Goal: Share content: Share content

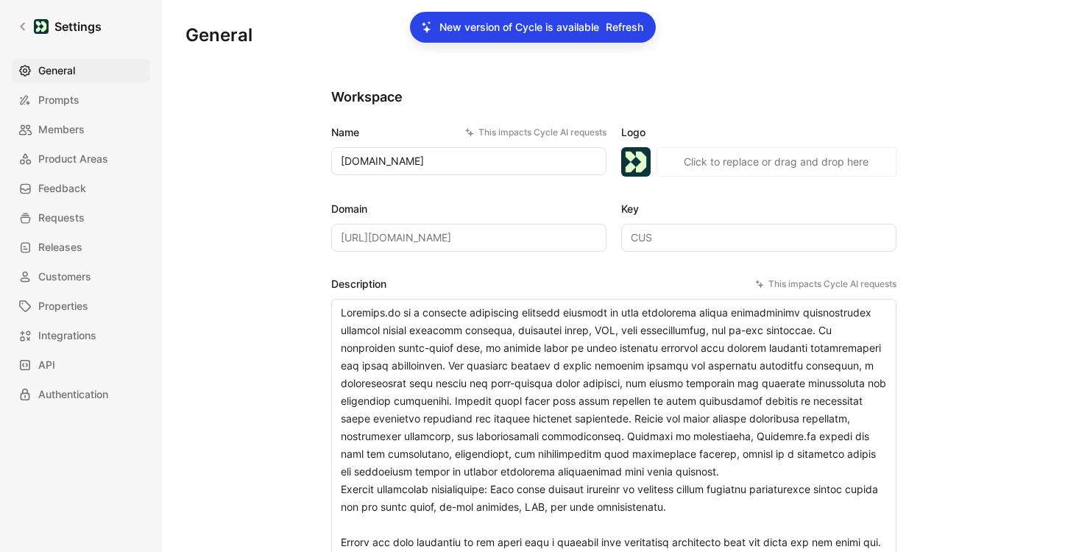
scroll to position [572, 0]
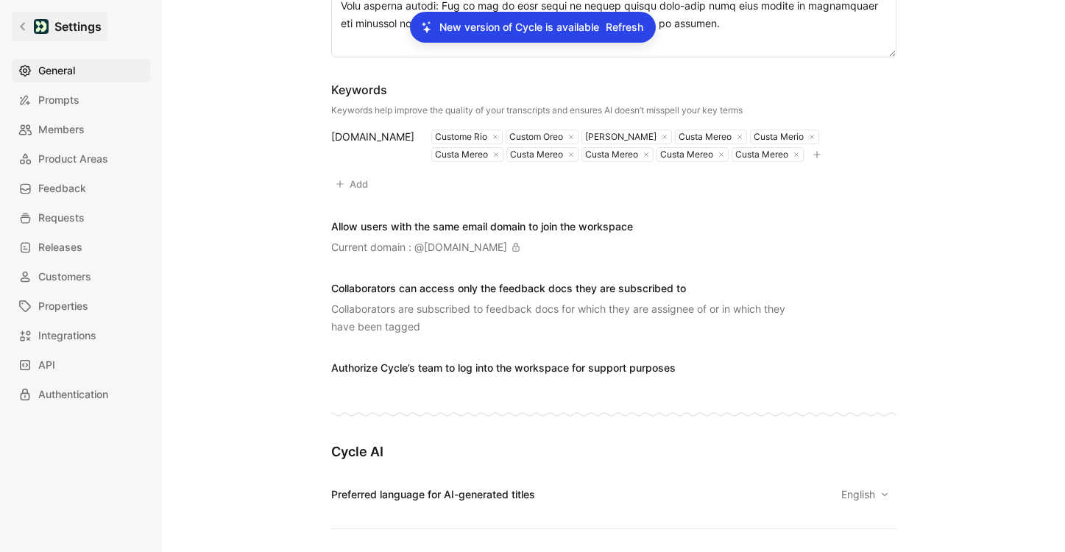
click at [27, 32] on link "Settings" at bounding box center [60, 26] width 96 height 29
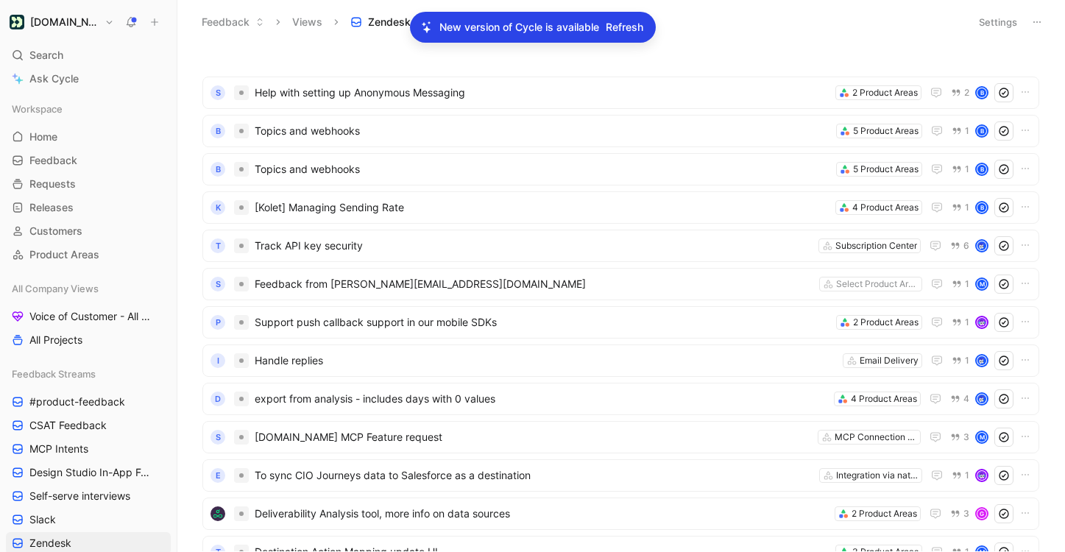
click at [620, 24] on span "Refresh" at bounding box center [625, 27] width 38 height 18
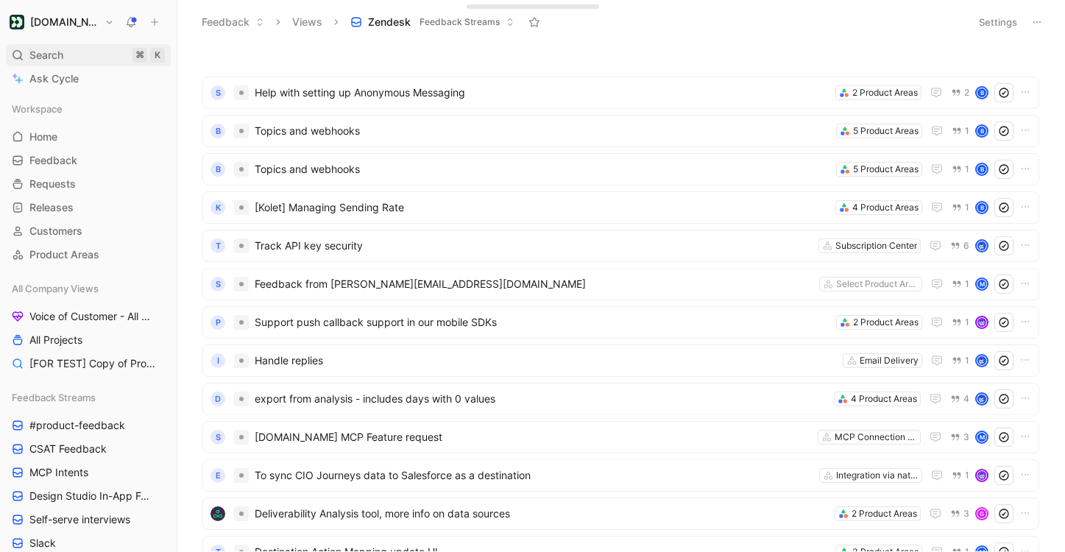
click at [94, 50] on div "Search ⌘ K" at bounding box center [88, 55] width 165 height 22
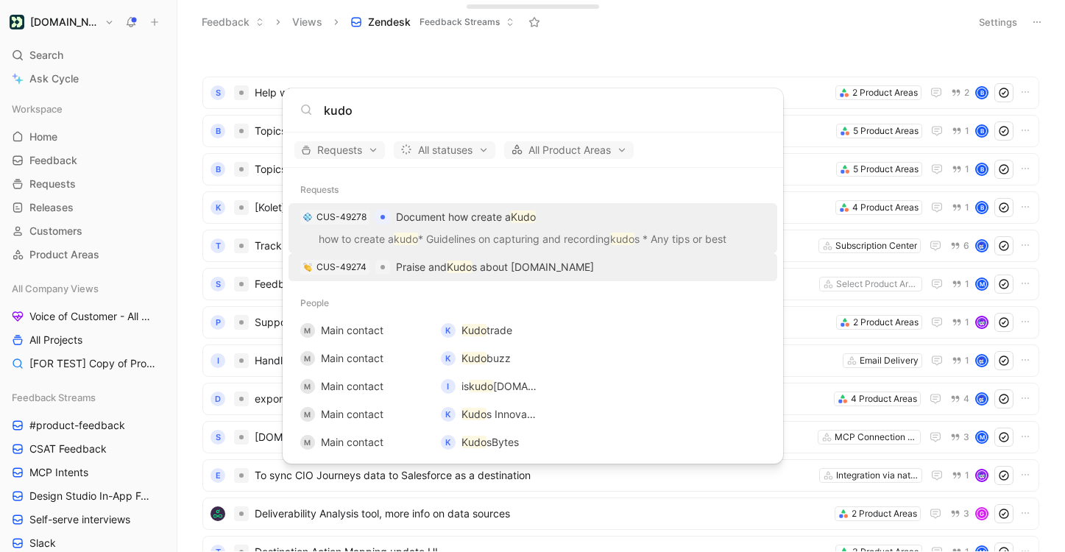
type input "kudo"
click at [485, 274] on p "Praise and [PERSON_NAME] s about [DOMAIN_NAME]" at bounding box center [495, 267] width 198 height 18
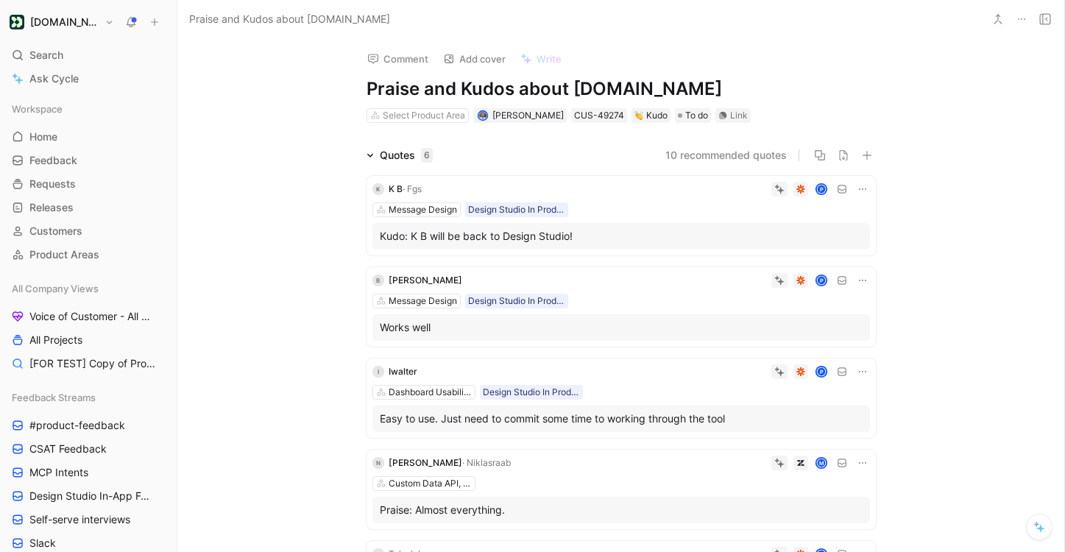
click at [1018, 24] on icon at bounding box center [1021, 19] width 12 height 12
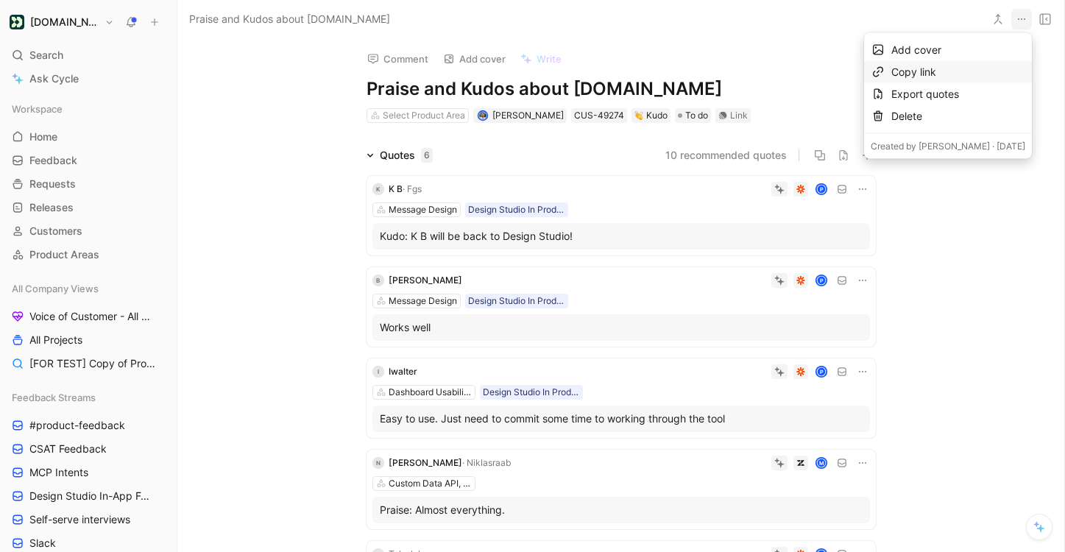
click at [1005, 66] on div "Copy link" at bounding box center [958, 72] width 134 height 18
